Goal: Task Accomplishment & Management: Complete application form

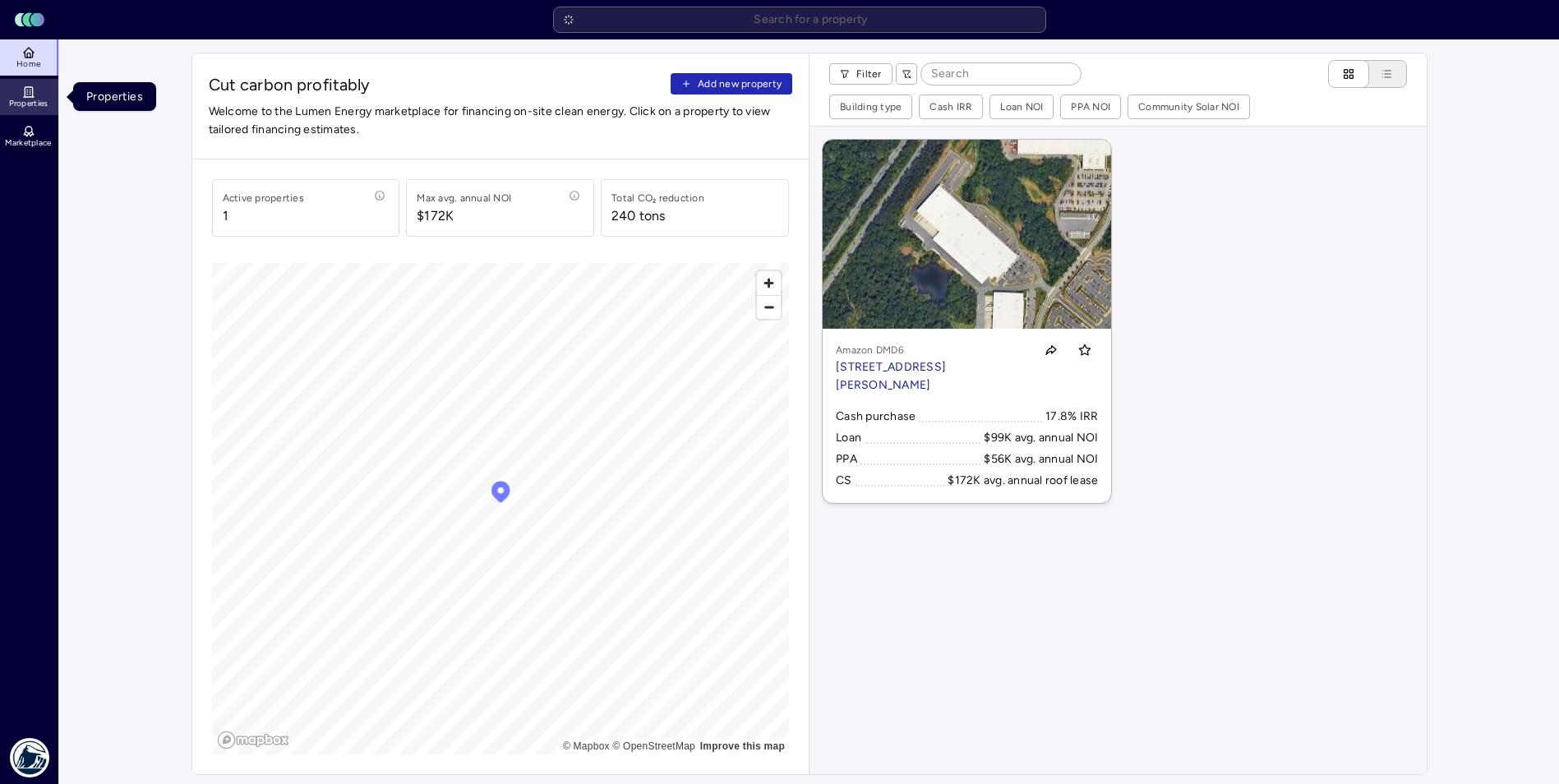
click at [27, 96] on icon at bounding box center [29, 92] width 13 height 13
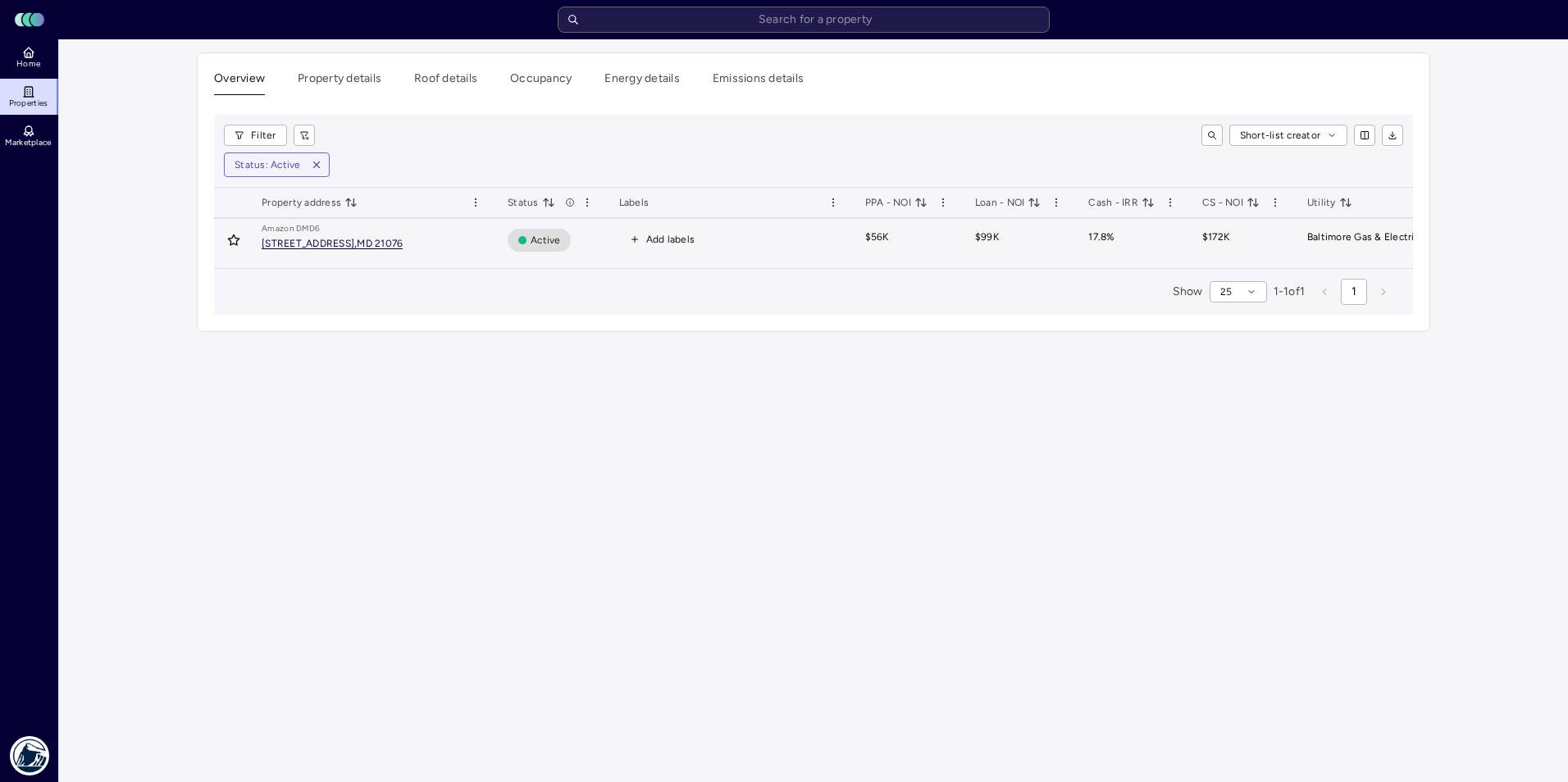
click at [327, 248] on span "[STREET_ADDRESS][PERSON_NAME]" at bounding box center [332, 243] width 141 height 11
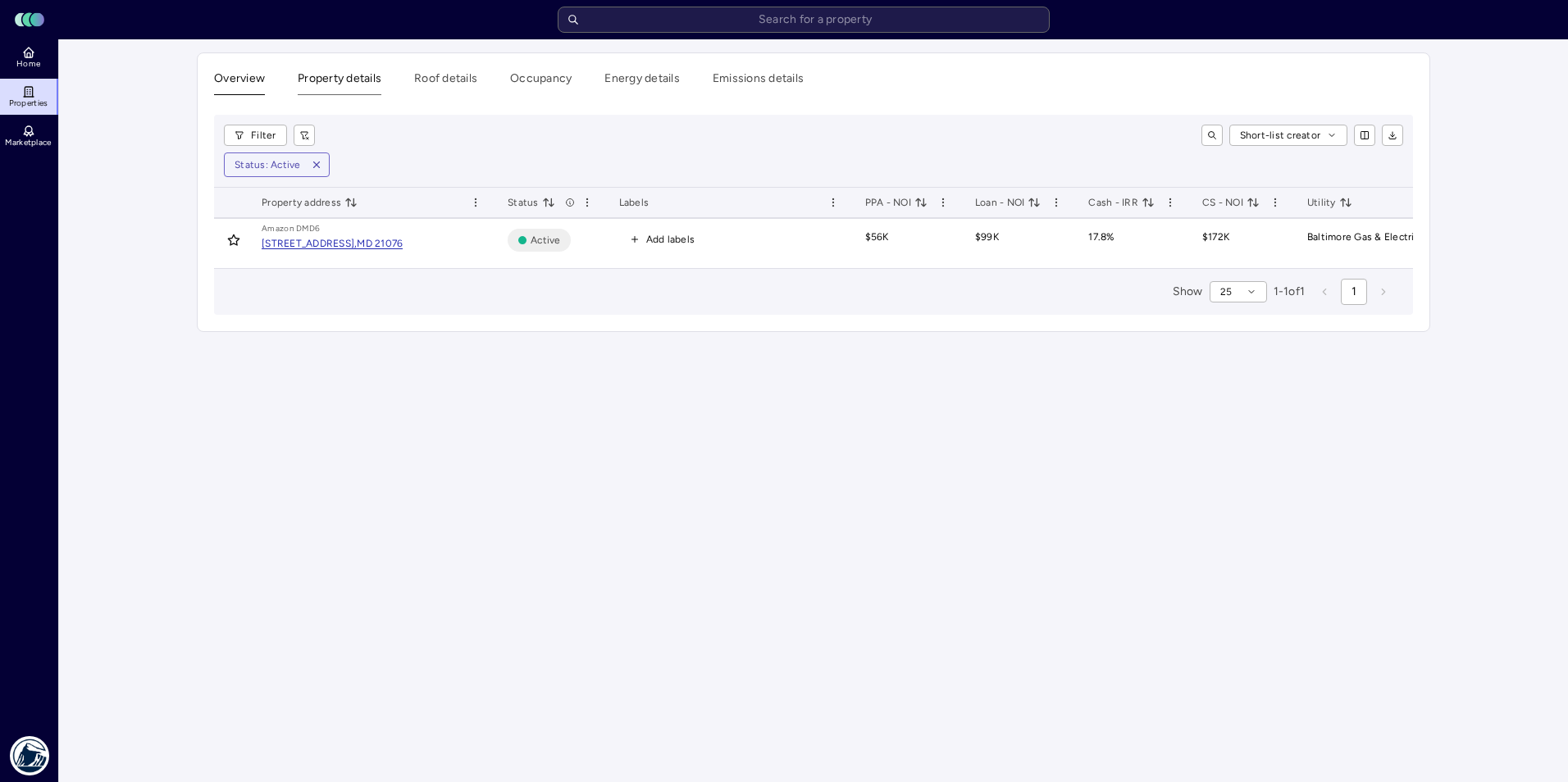
click at [331, 84] on button "Property details" at bounding box center [339, 82] width 84 height 26
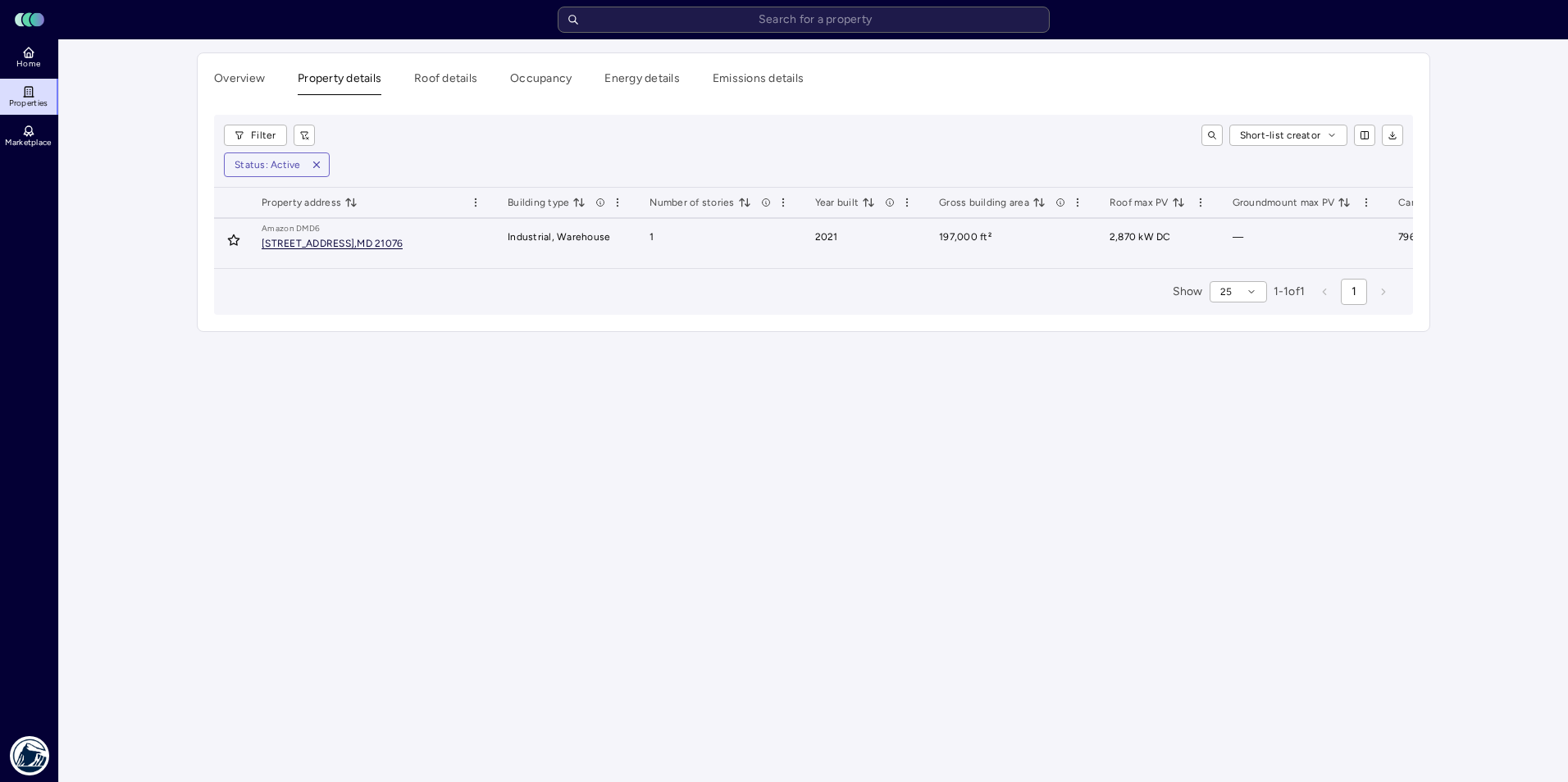
click at [336, 245] on div "[STREET_ADDRESS]," at bounding box center [309, 243] width 95 height 10
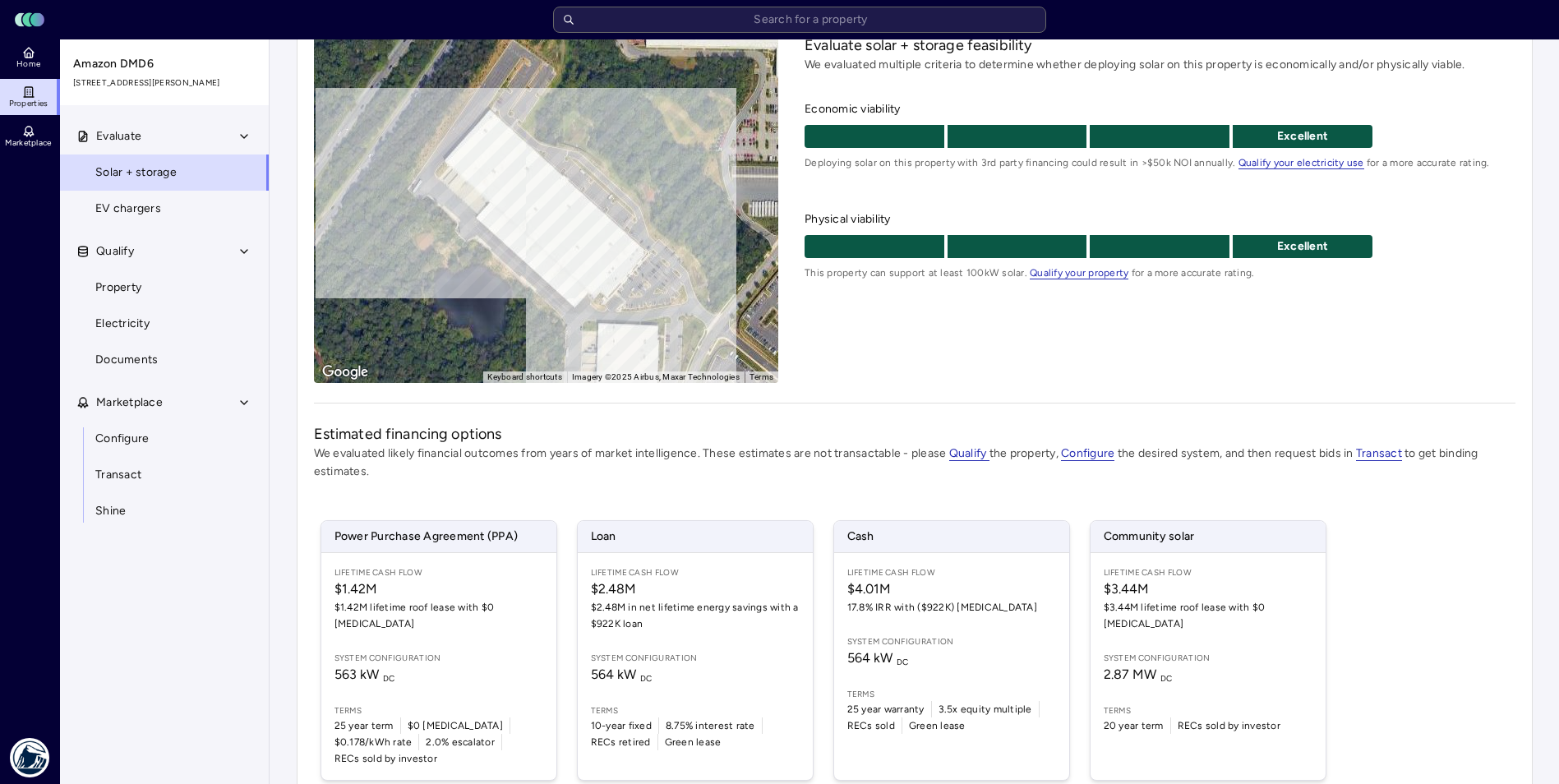
scroll to position [164, 0]
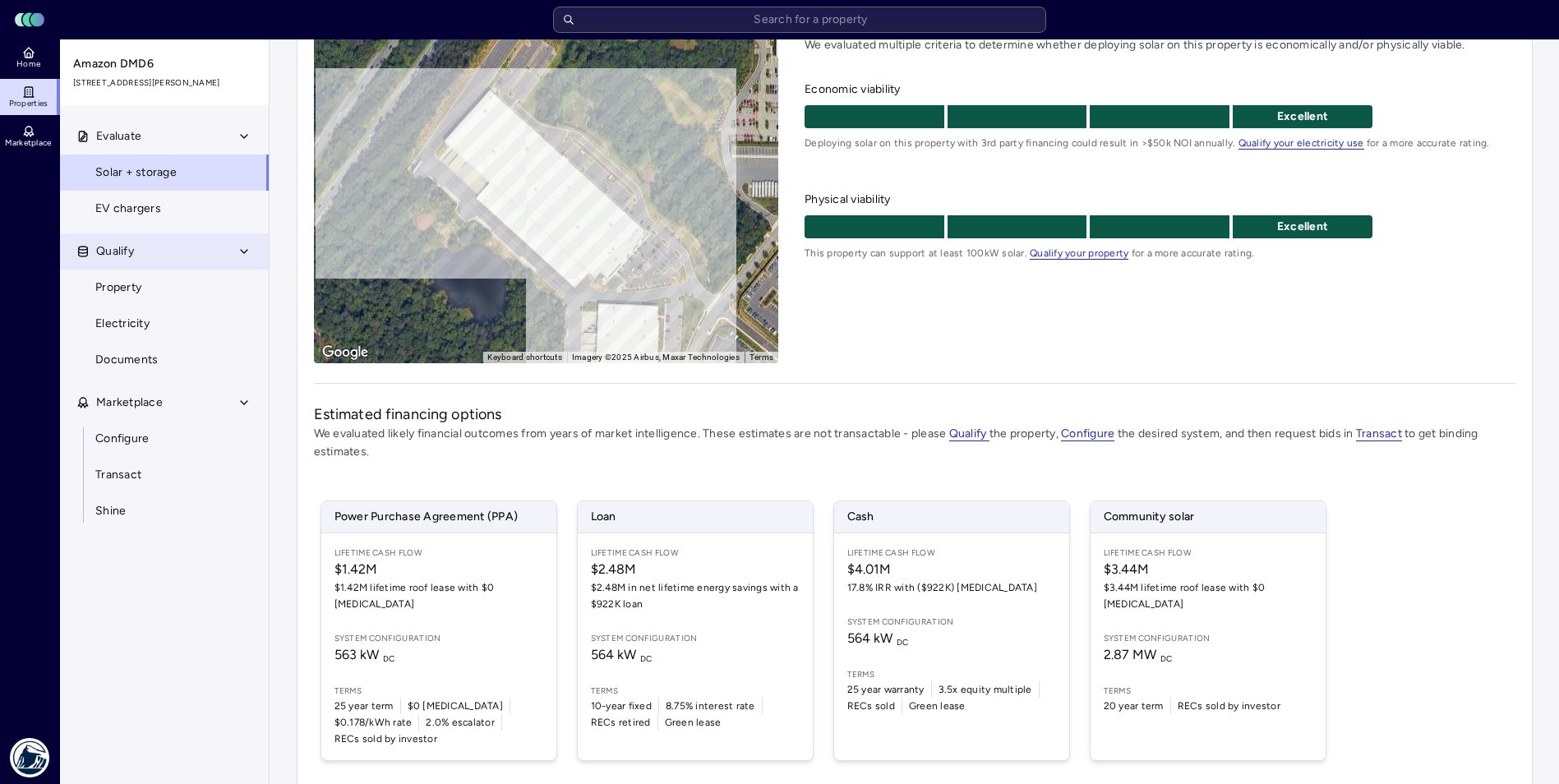
click at [126, 247] on span "Qualify" at bounding box center [115, 251] width 38 height 18
click at [250, 252] on icon "button" at bounding box center [244, 251] width 13 height 13
click at [166, 290] on link "Property" at bounding box center [164, 288] width 211 height 37
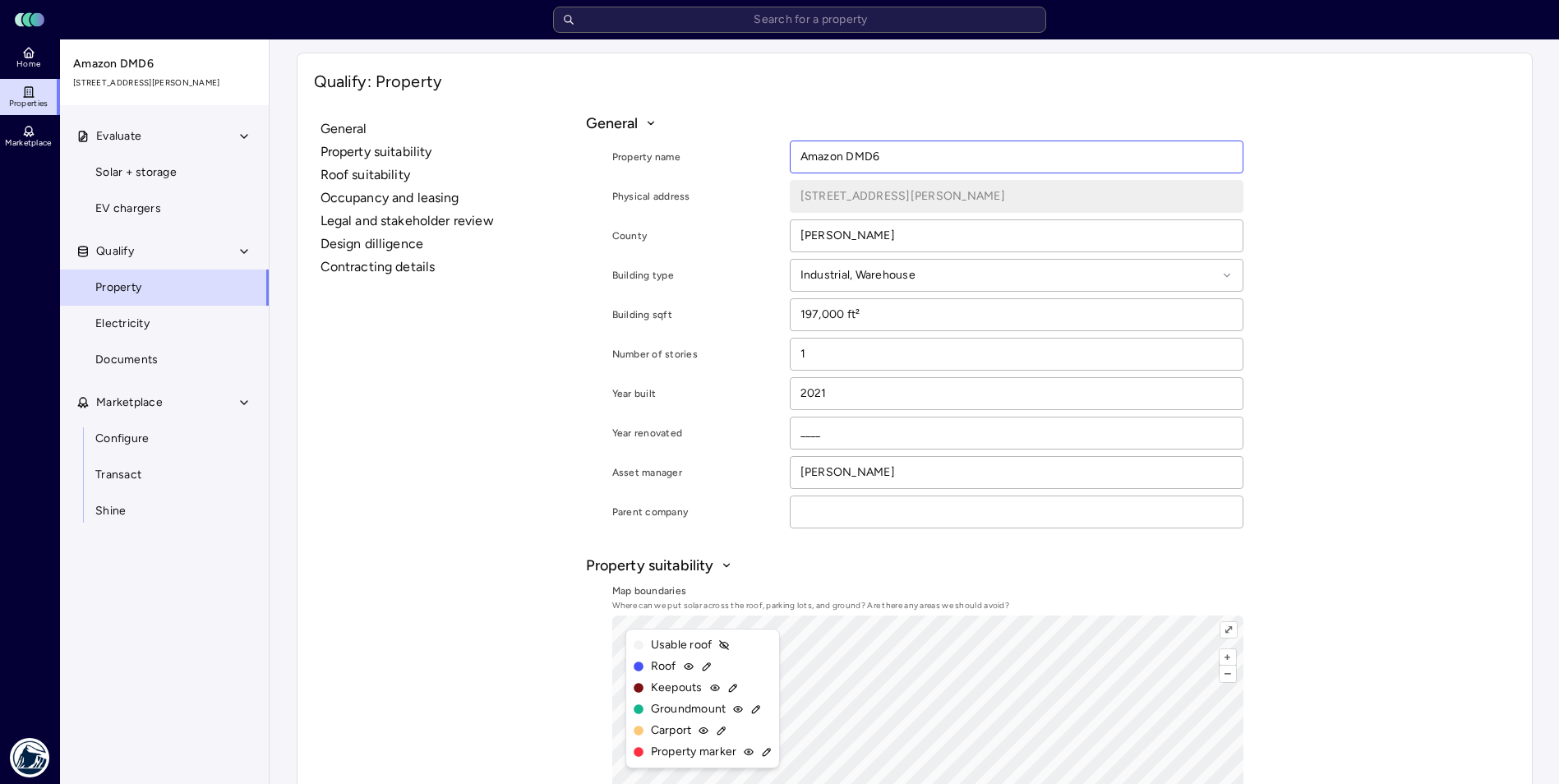
drag, startPoint x: 894, startPoint y: 158, endPoint x: 689, endPoint y: 139, distance: 205.9
click at [689, 139] on div "Property name Amazon DMD6 Physical address [STREET_ADDRESS][GEOGRAPHIC_DATA][PE…" at bounding box center [914, 330] width 657 height 394
type input "Preston Sub PR"
type textarea "x"
click at [925, 155] on input "Preston Sub PR" at bounding box center [1016, 157] width 452 height 32
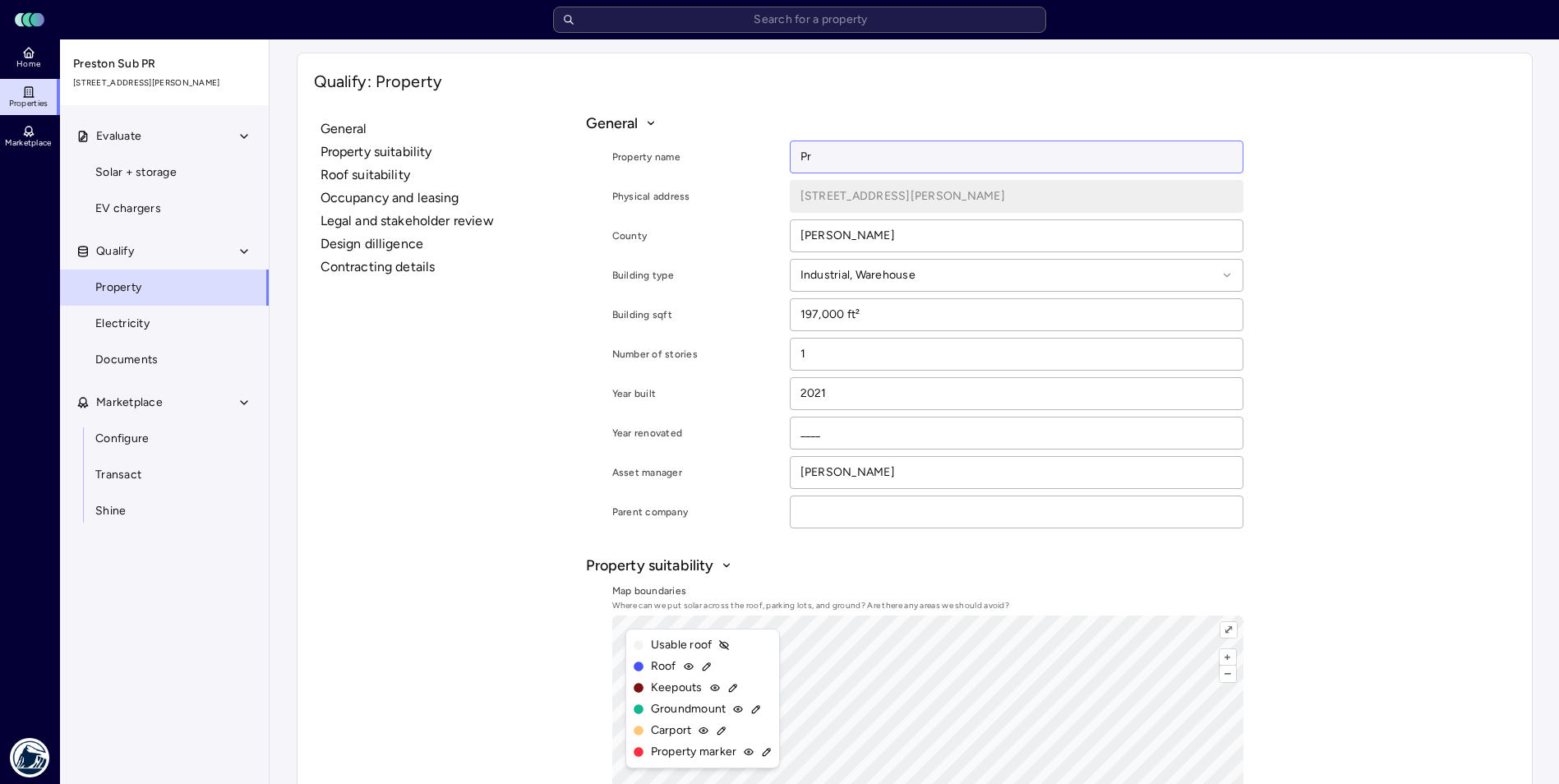
type input "P"
type input "[PERSON_NAME] Gateway Sub, LLC (Amazon Site DMD6)"
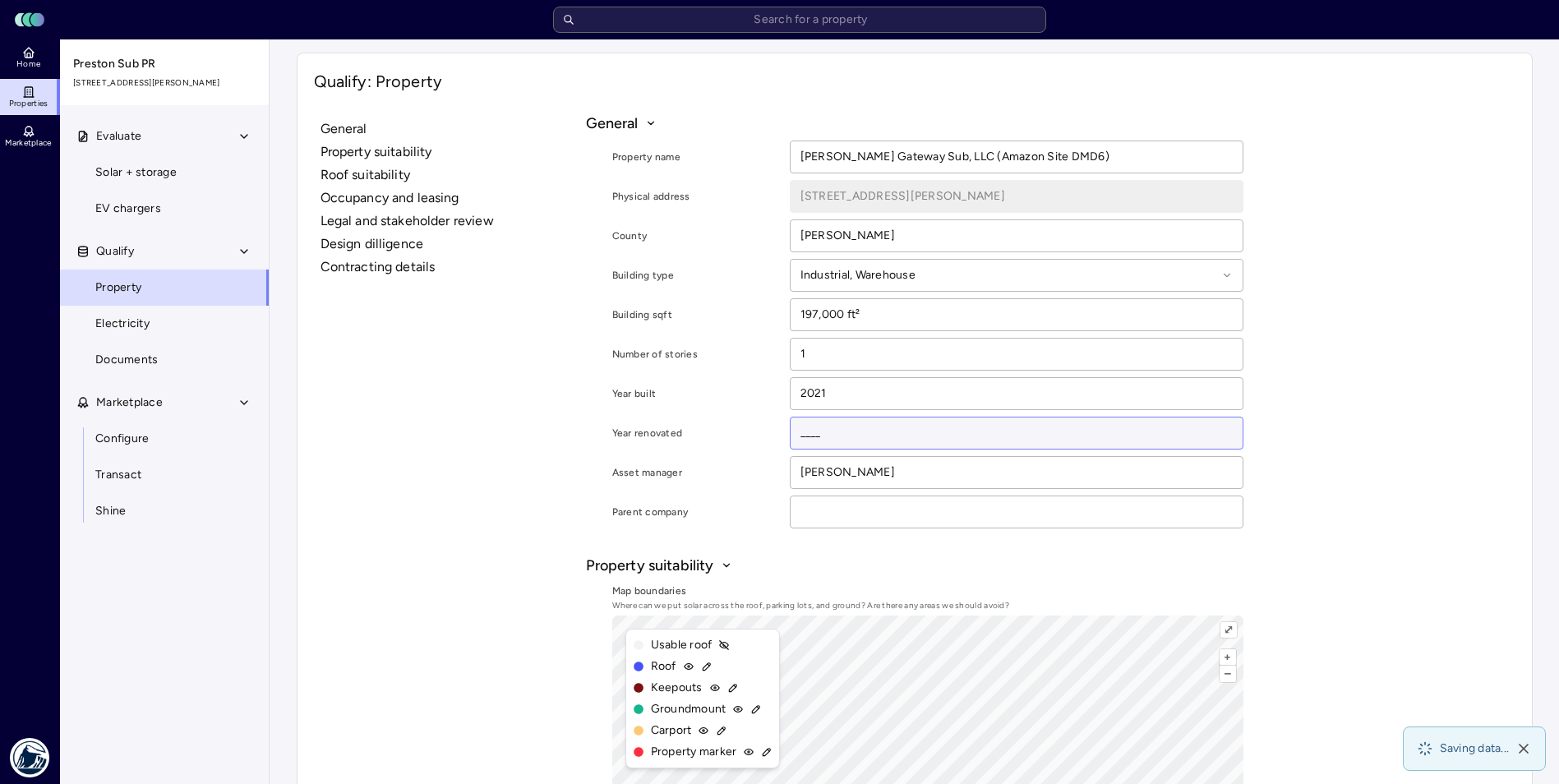
click at [886, 427] on input "____" at bounding box center [1016, 433] width 452 height 32
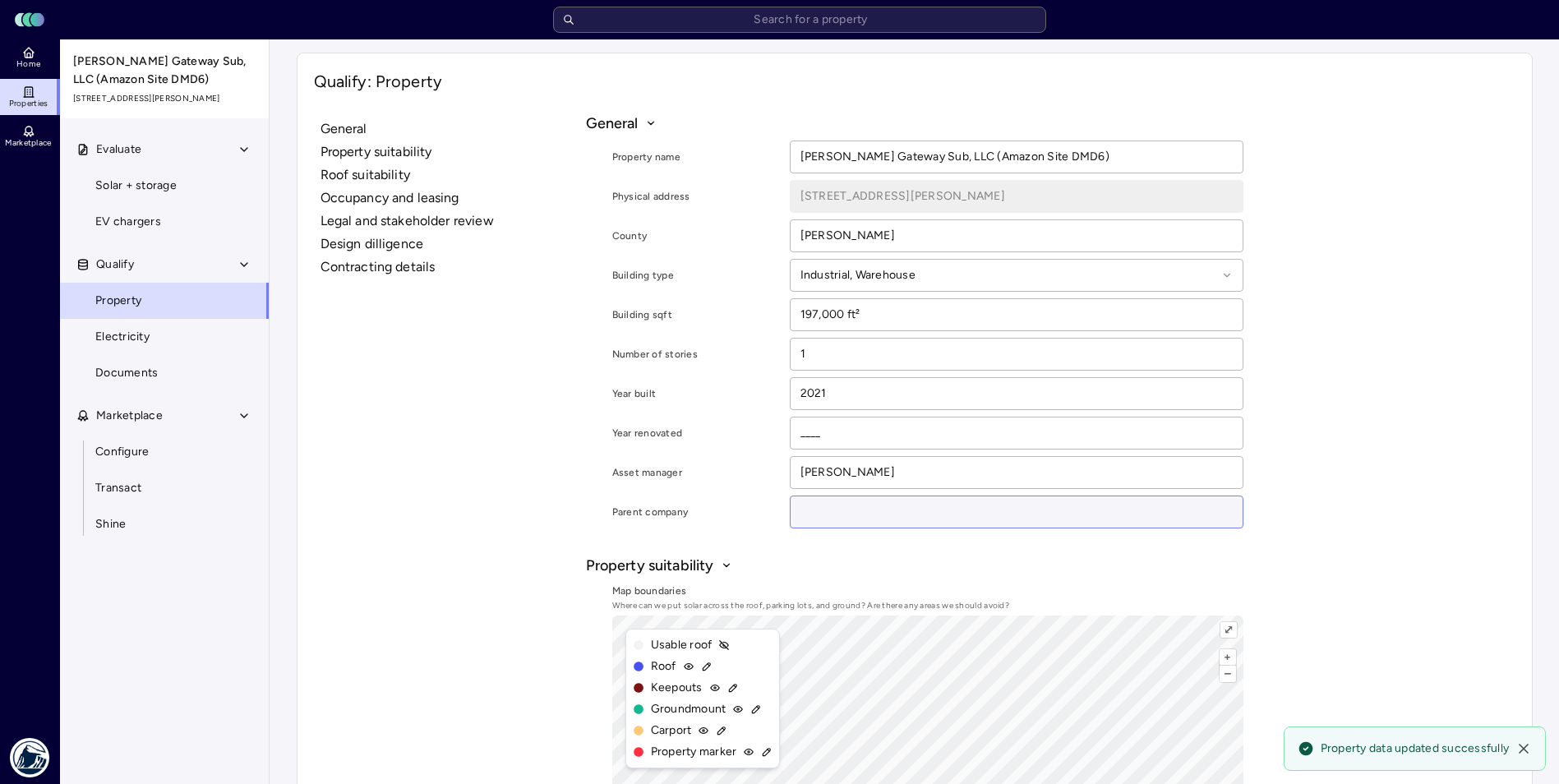
click at [824, 523] on input at bounding box center [1016, 512] width 452 height 32
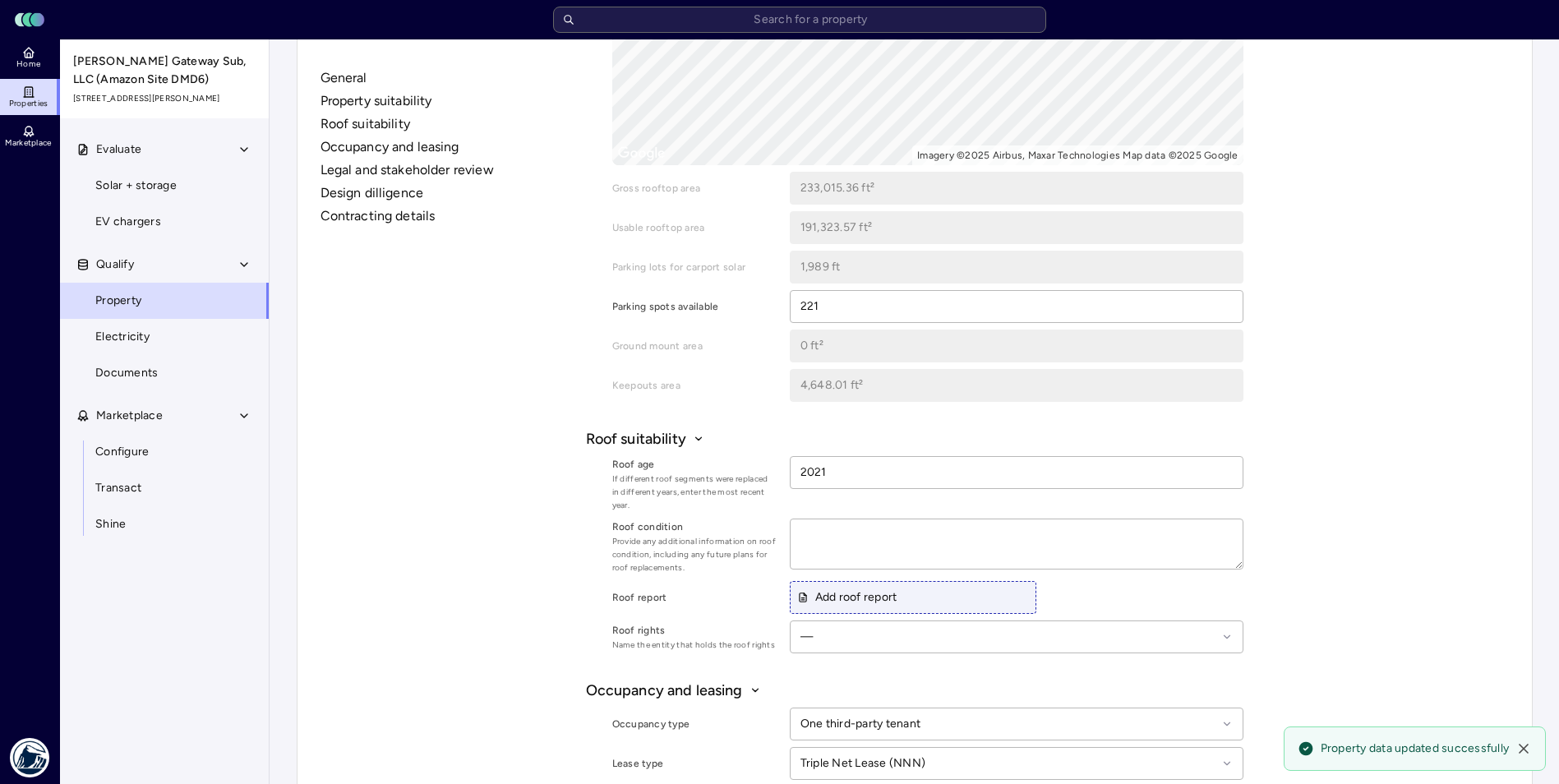
scroll to position [821, 0]
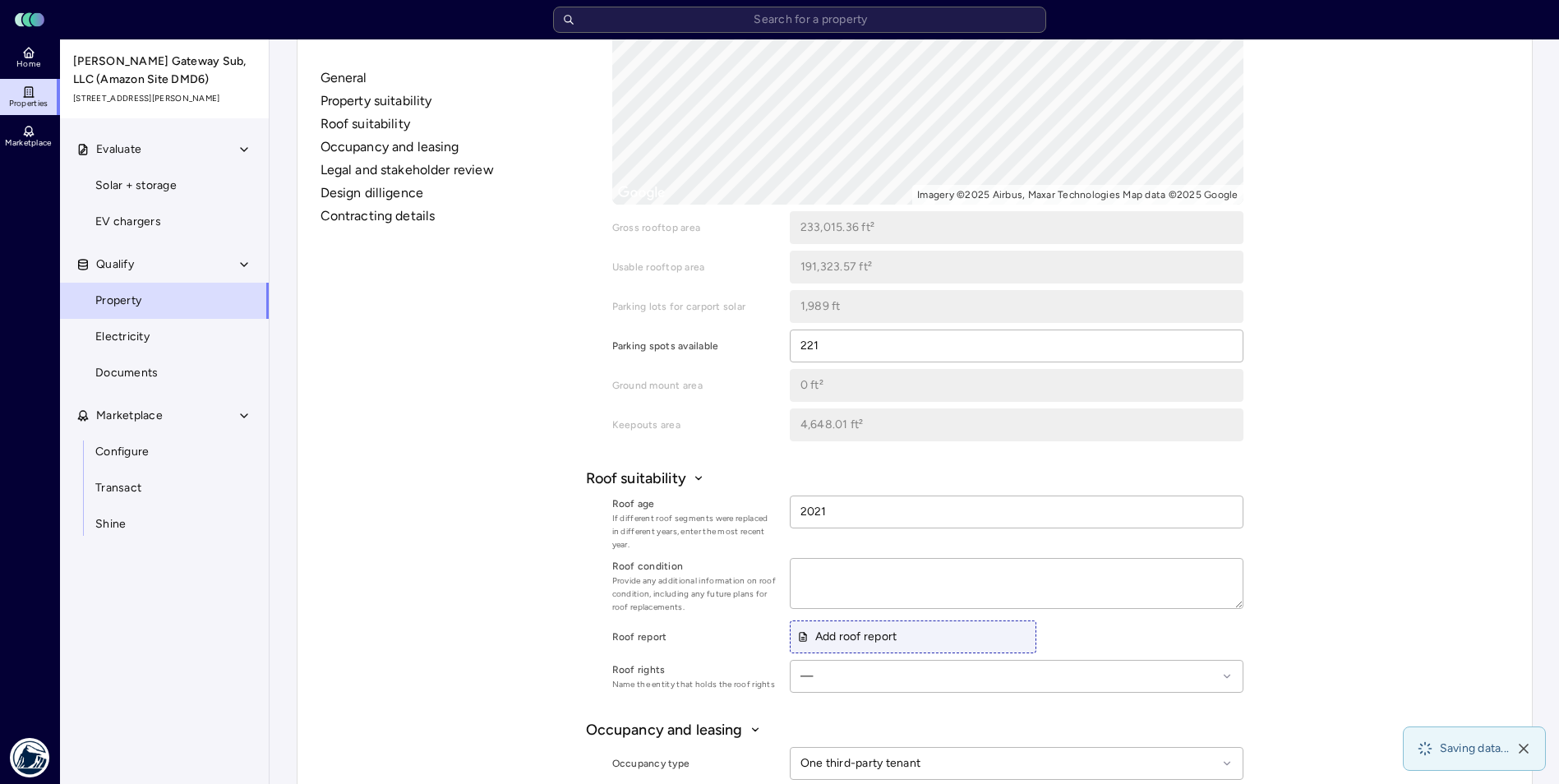
type textarea "x"
